Goal: Share content: Share content

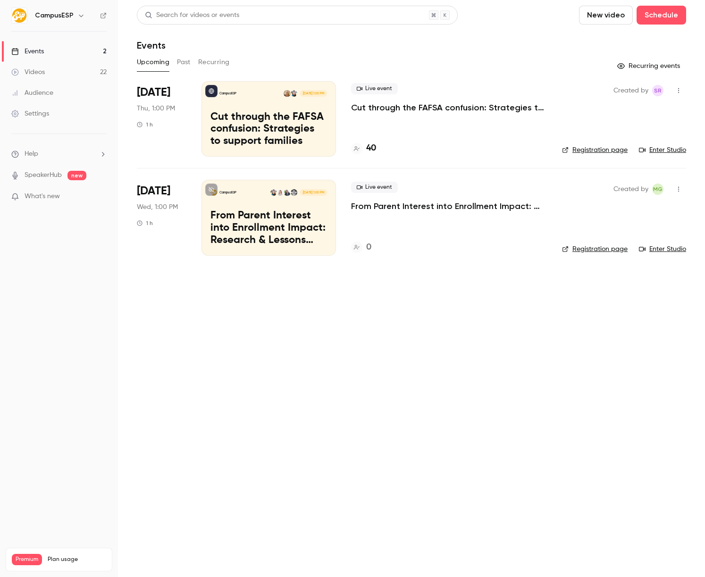
click at [182, 62] on button "Past" at bounding box center [184, 62] width 14 height 15
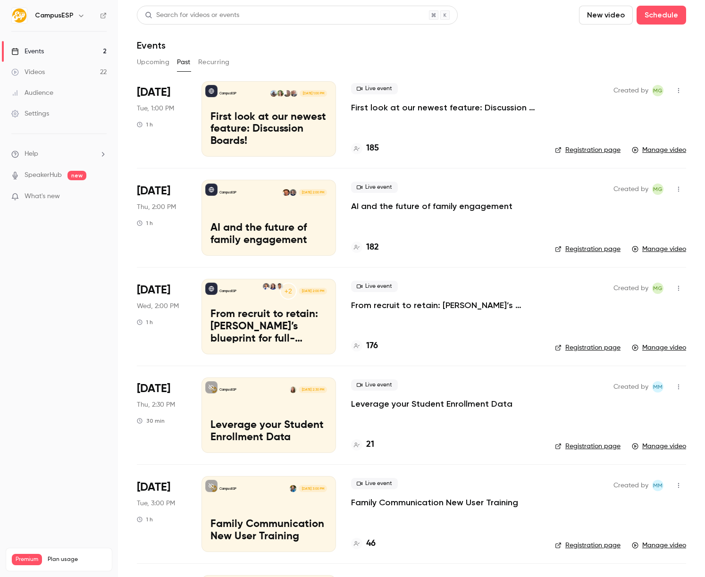
scroll to position [283, 0]
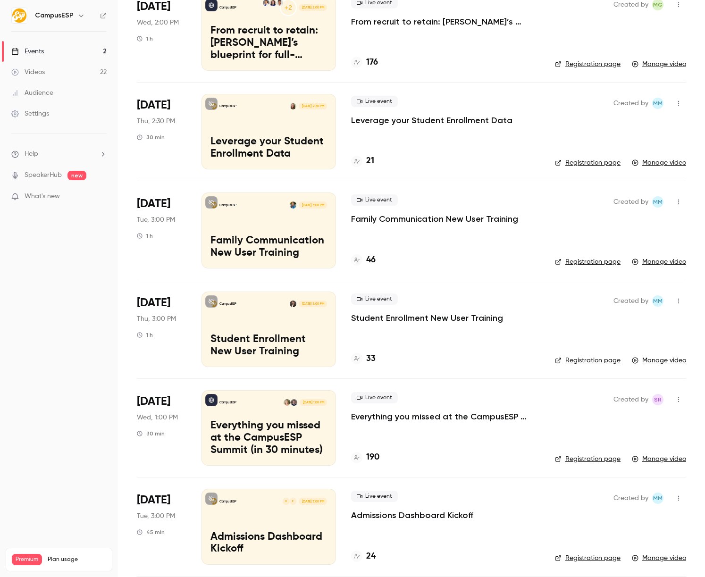
click at [276, 235] on p "Family Communication New User Training" at bounding box center [268, 247] width 116 height 25
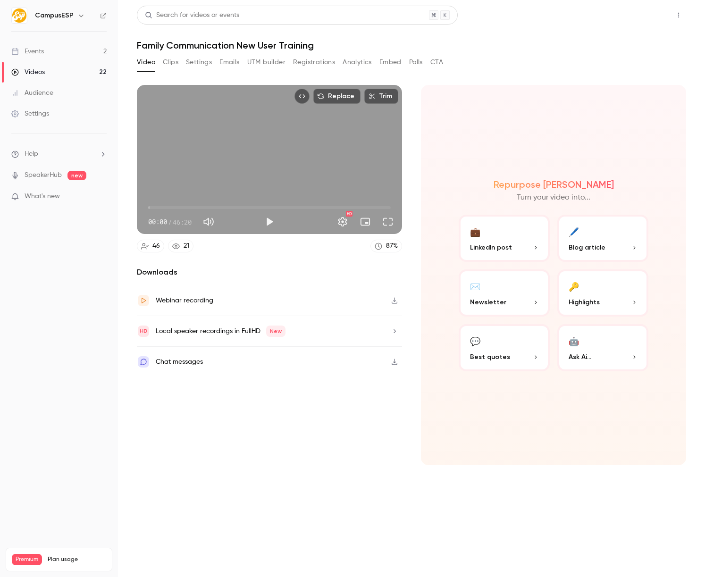
click at [632, 20] on button "Share" at bounding box center [644, 15] width 37 height 19
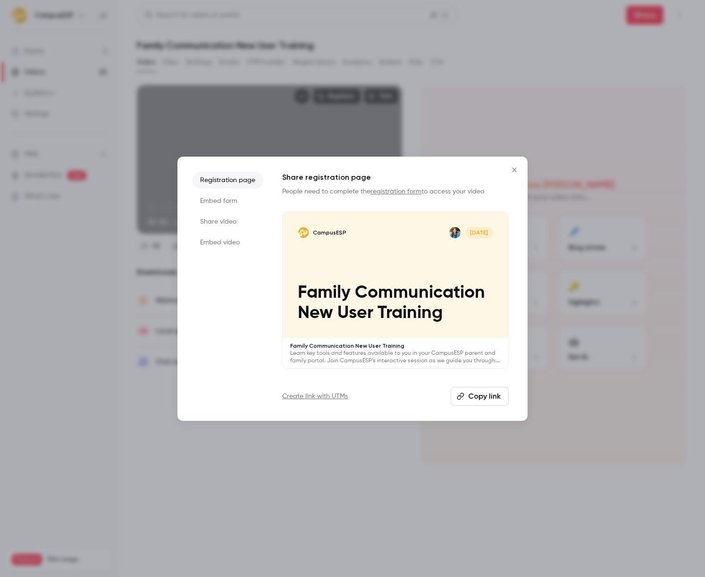
click at [226, 218] on li "Share video" at bounding box center [227, 221] width 71 height 17
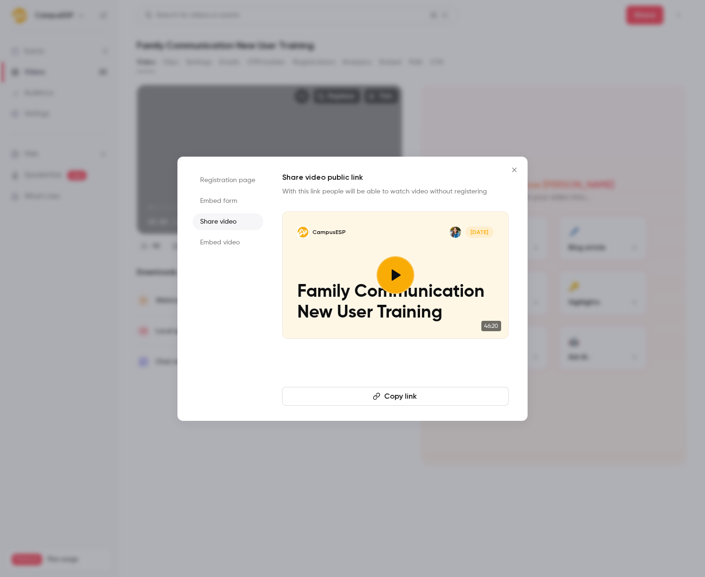
click at [422, 394] on button "Copy link" at bounding box center [395, 396] width 226 height 19
click at [513, 169] on icon "Close" at bounding box center [514, 169] width 4 height 4
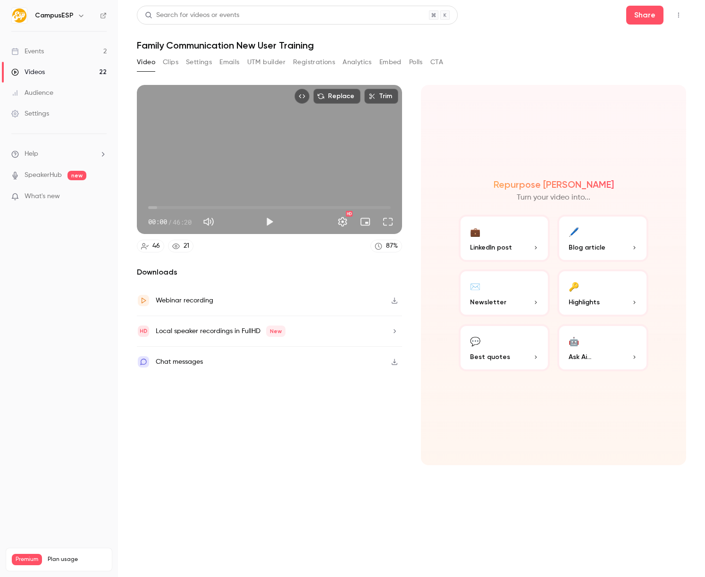
click at [302, 441] on div "Downloads Webinar recording Local speaker recordings in FullHD New Chat messages" at bounding box center [269, 365] width 265 height 199
click at [287, 462] on div "Downloads Webinar recording Local speaker recordings in FullHD New Chat messages" at bounding box center [269, 365] width 265 height 199
click at [60, 71] on link "Videos 22" at bounding box center [59, 72] width 118 height 21
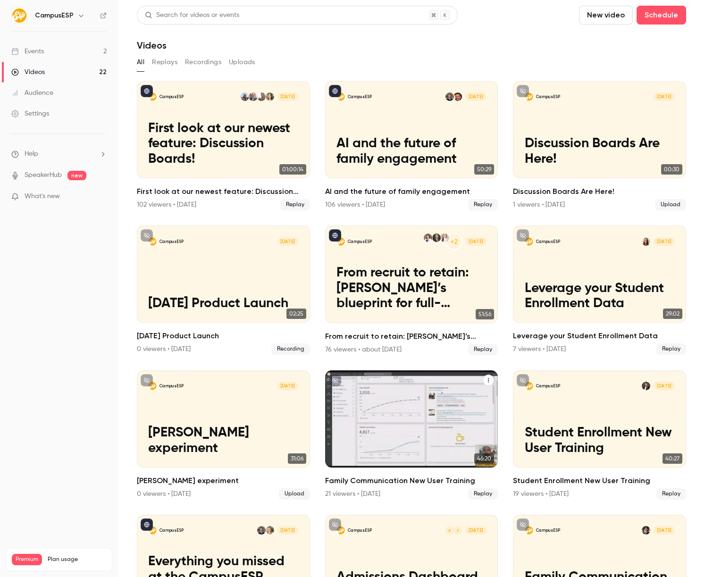
click at [415, 399] on div "CampusESP [DATE] Family Communication New User Training" at bounding box center [411, 418] width 173 height 97
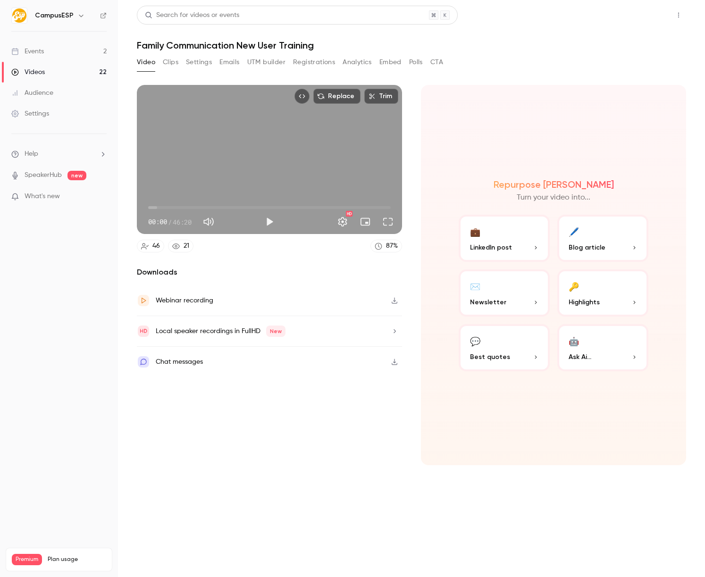
click at [644, 17] on button "Share" at bounding box center [644, 15] width 37 height 19
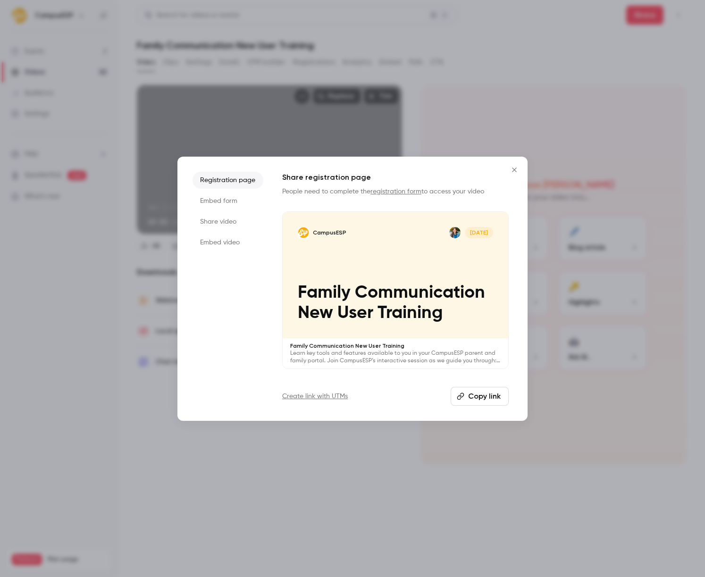
click at [225, 215] on li "Share video" at bounding box center [227, 221] width 71 height 17
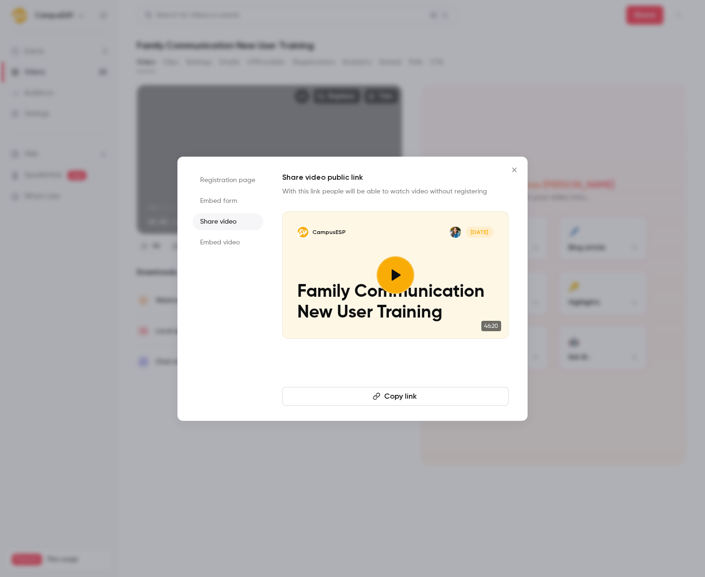
click at [417, 401] on button "Copy link" at bounding box center [395, 396] width 226 height 19
click at [516, 172] on icon "Close" at bounding box center [513, 170] width 11 height 8
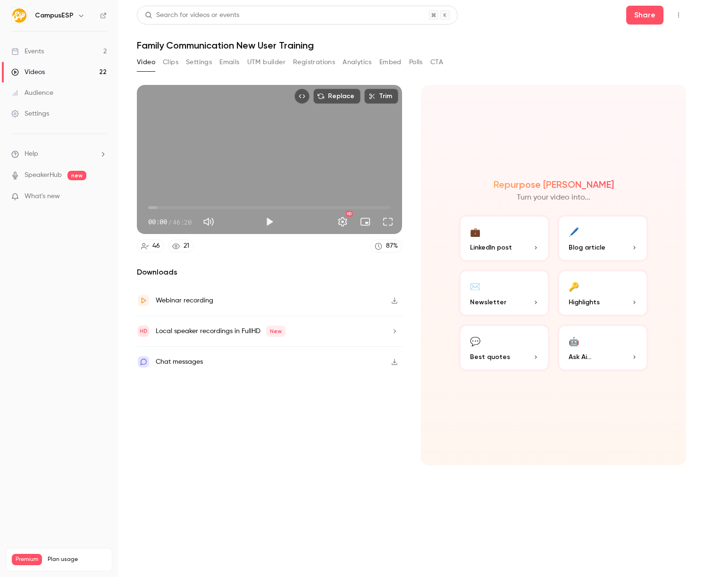
click at [143, 63] on button "Video" at bounding box center [146, 62] width 18 height 15
click at [86, 74] on link "Videos 22" at bounding box center [59, 72] width 118 height 21
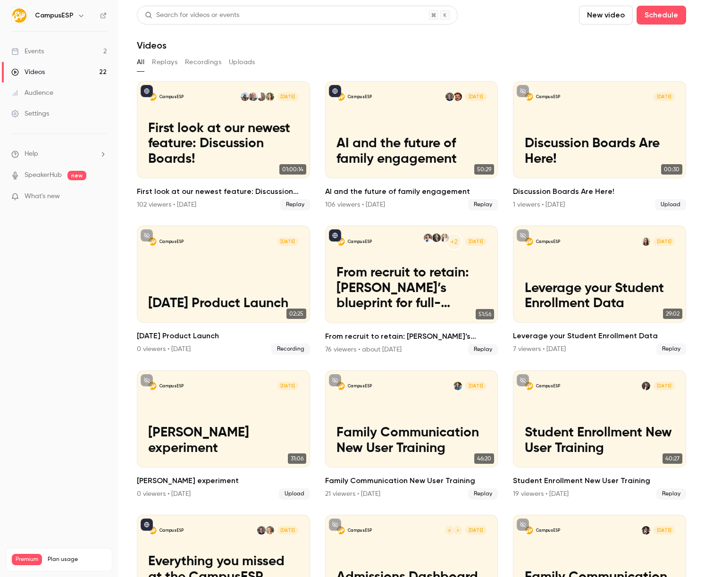
click at [45, 16] on h6 "CampusESP" at bounding box center [54, 15] width 39 height 9
click at [80, 15] on icon "button" at bounding box center [81, 16] width 8 height 8
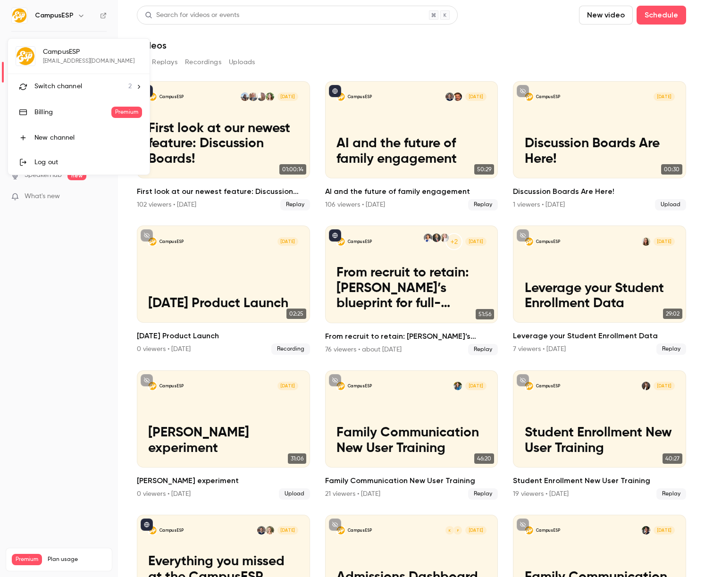
click at [98, 85] on div "Switch channel 2" at bounding box center [82, 87] width 97 height 10
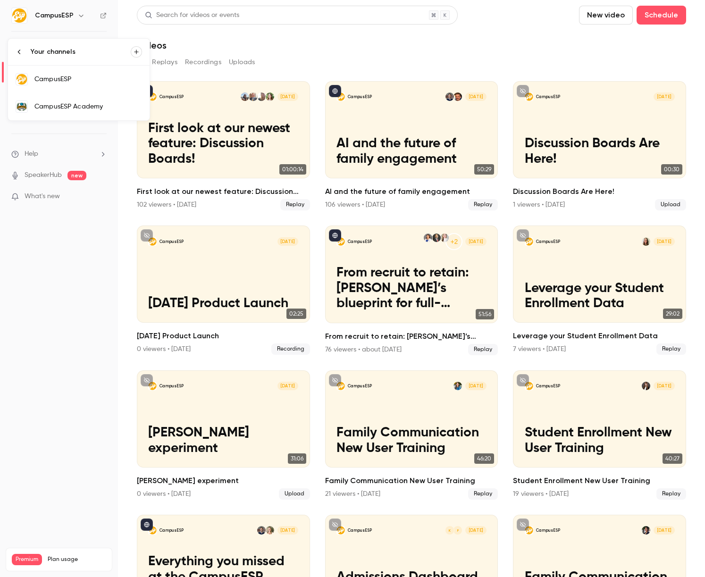
click at [90, 106] on div "CampusESP Academy" at bounding box center [88, 106] width 108 height 9
